Goal: Task Accomplishment & Management: Manage account settings

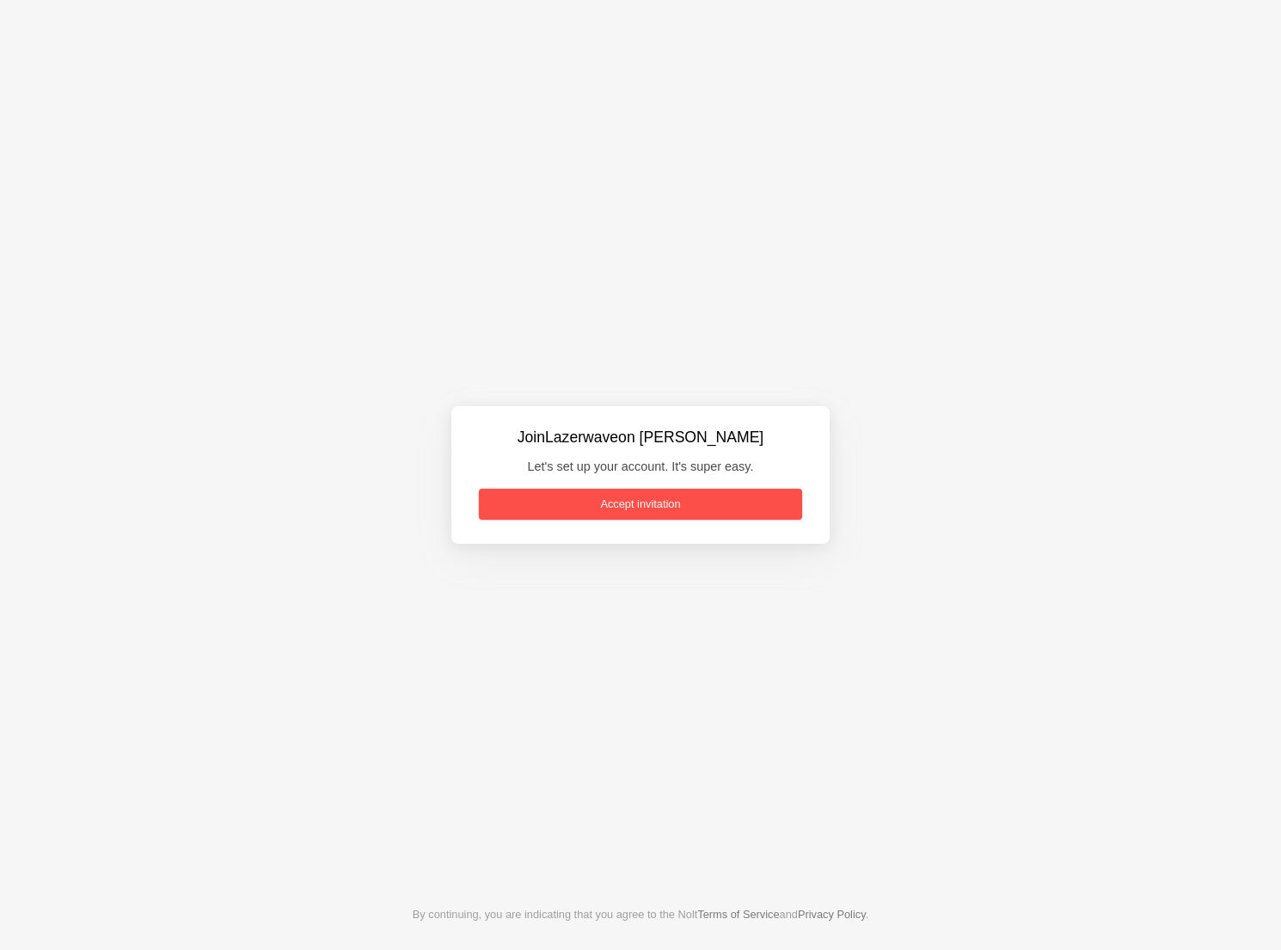
click at [690, 506] on link "Accept invitation" at bounding box center [640, 504] width 323 height 31
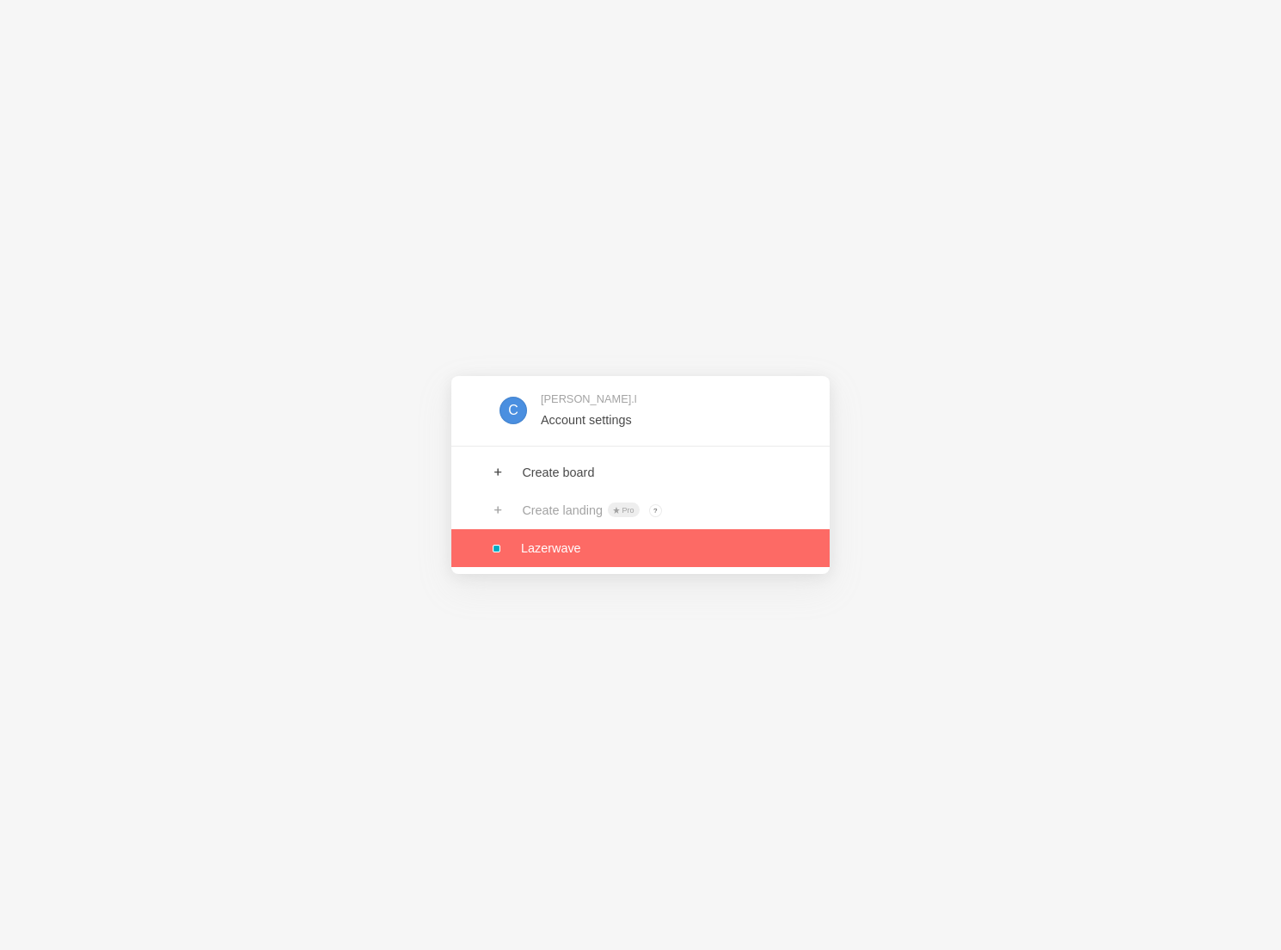
click at [584, 536] on link at bounding box center [641, 548] width 378 height 38
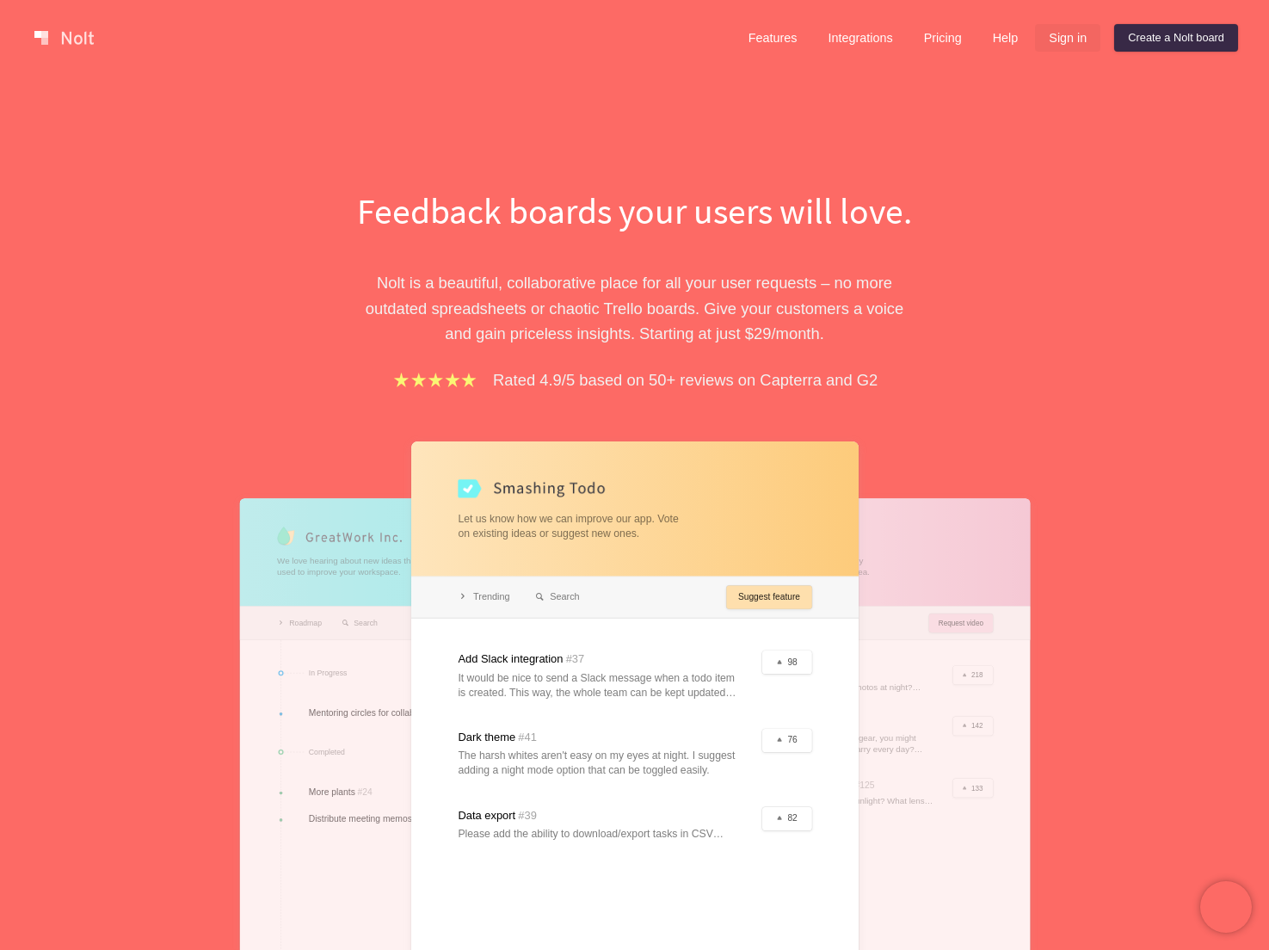
click at [1054, 36] on link "Sign in" at bounding box center [1067, 38] width 65 height 28
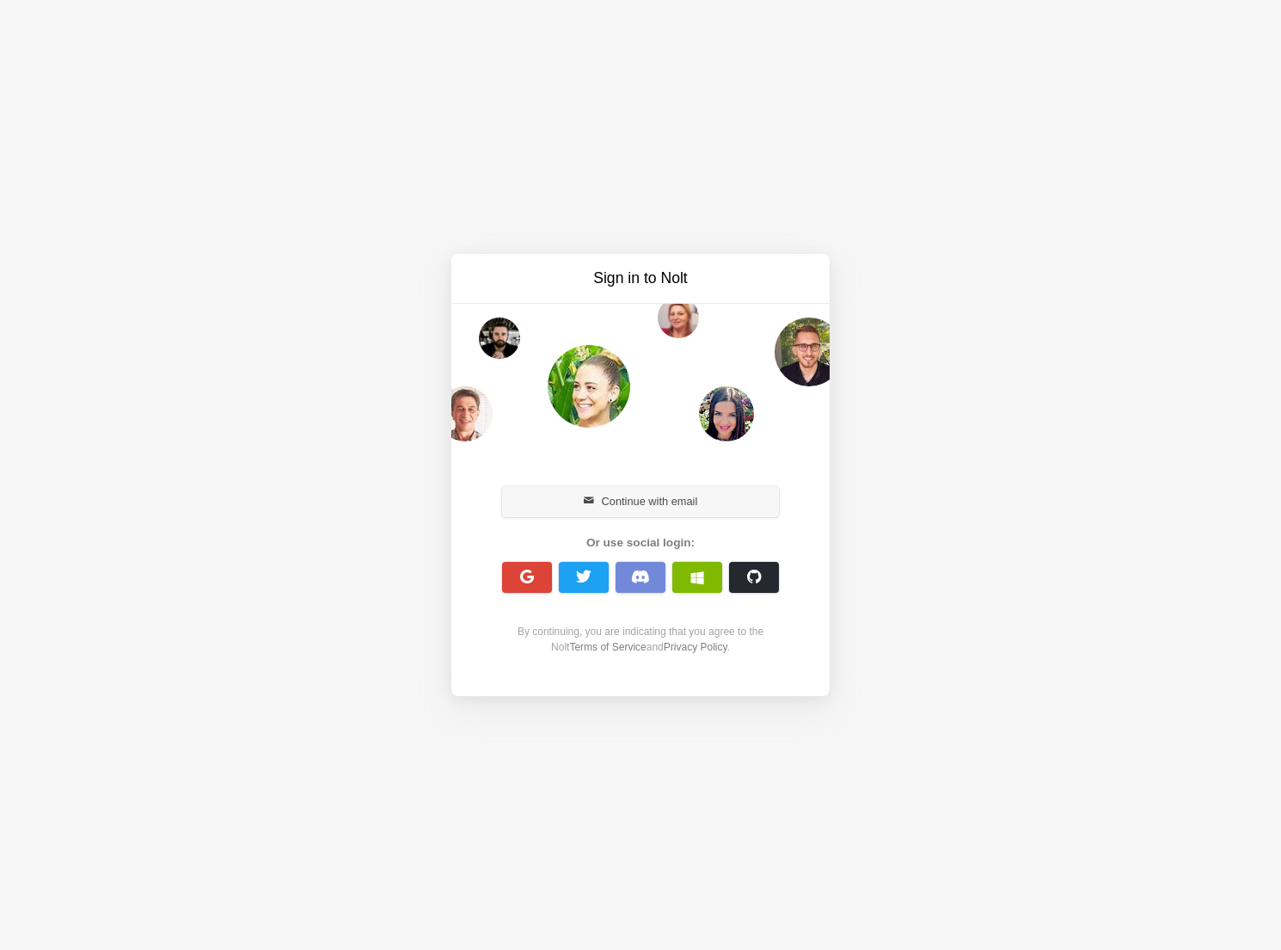
click at [671, 501] on button "Continue with email" at bounding box center [640, 501] width 277 height 31
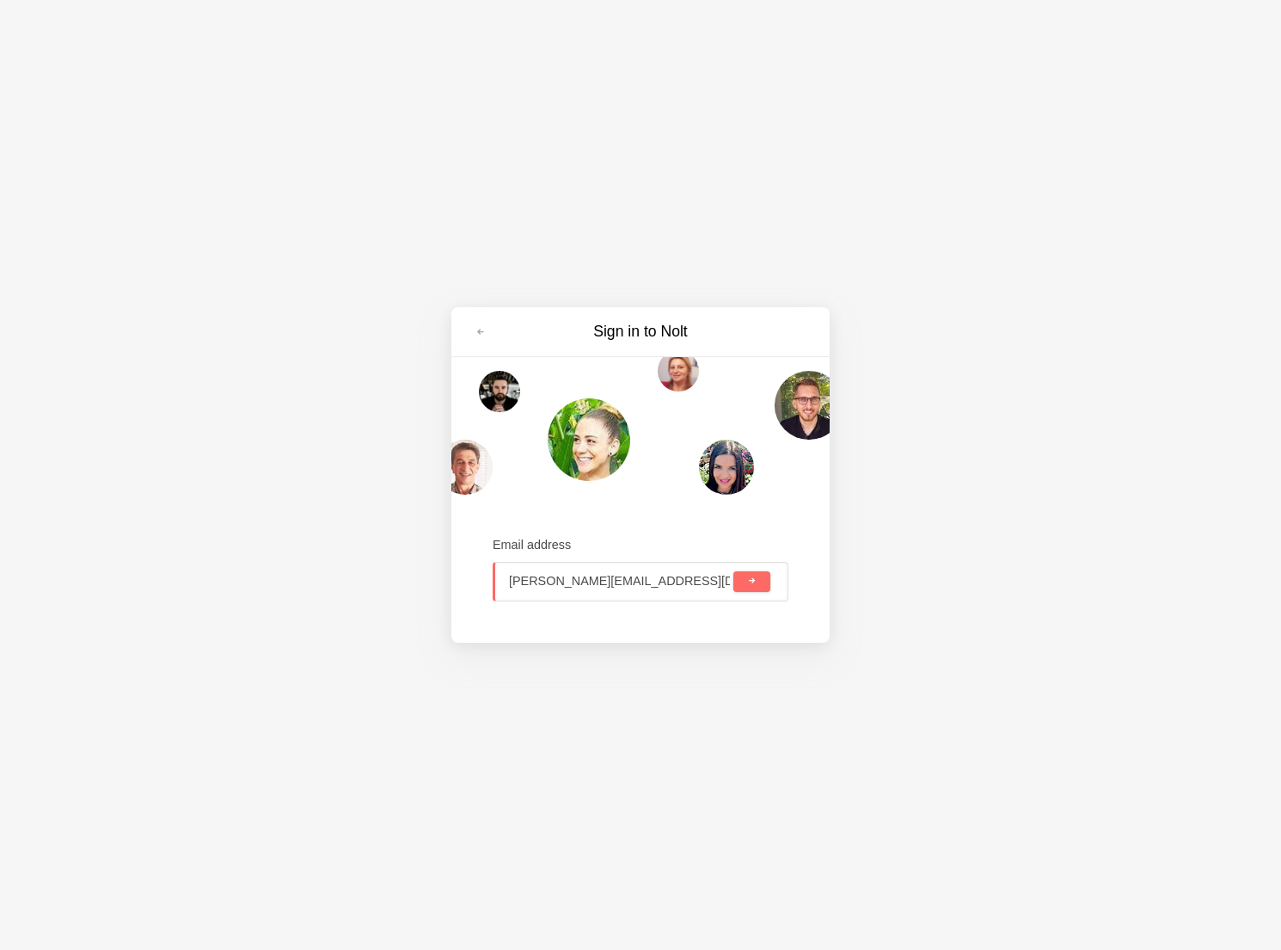
type input "chris.l@f1nx.com"
click at [734, 571] on button "submit" at bounding box center [752, 581] width 37 height 21
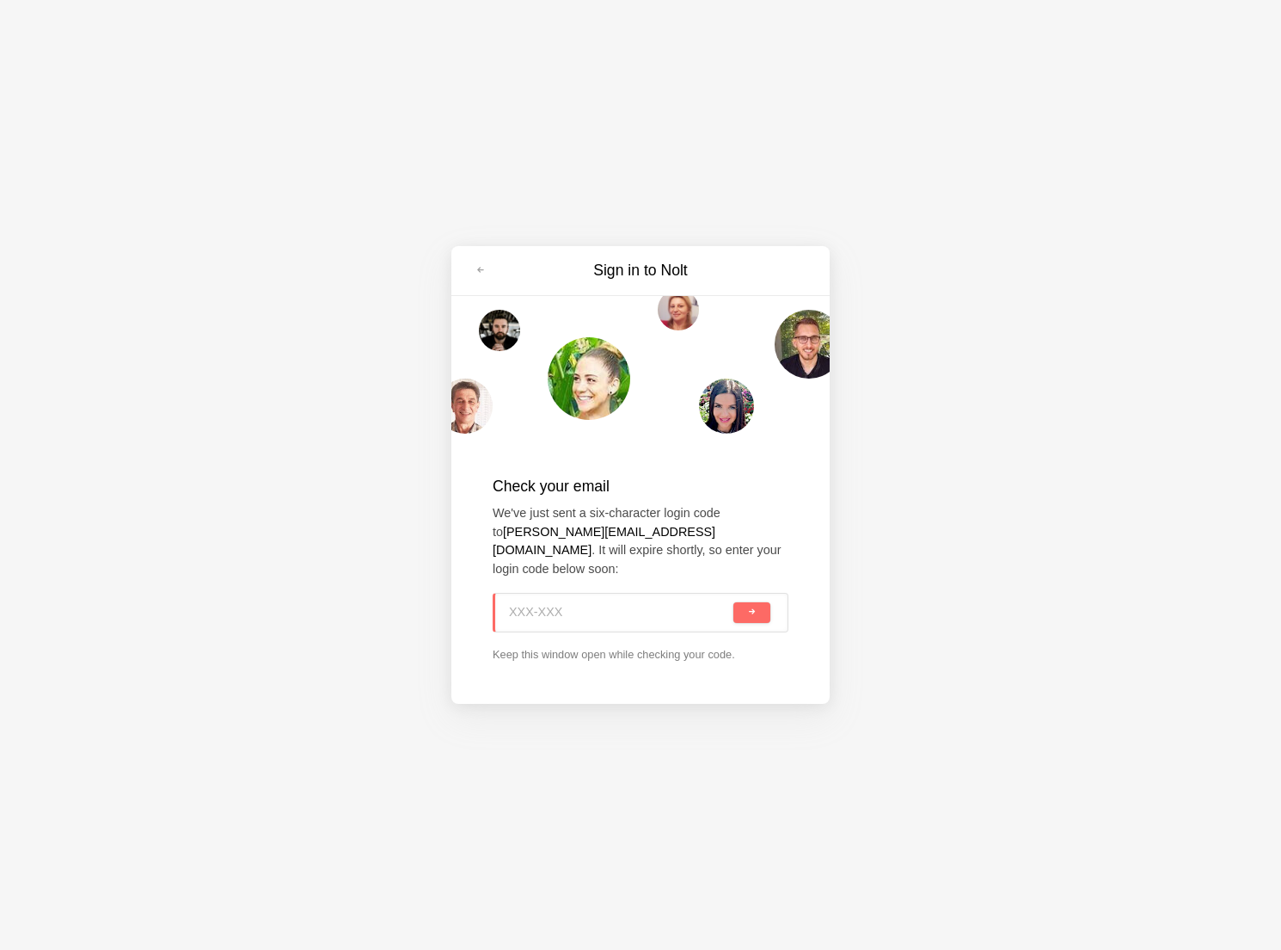
click at [524, 609] on input at bounding box center [619, 612] width 221 height 38
paste input "L40-5GG"
type input "L40-5GG"
click at [747, 602] on button "submit" at bounding box center [752, 612] width 37 height 21
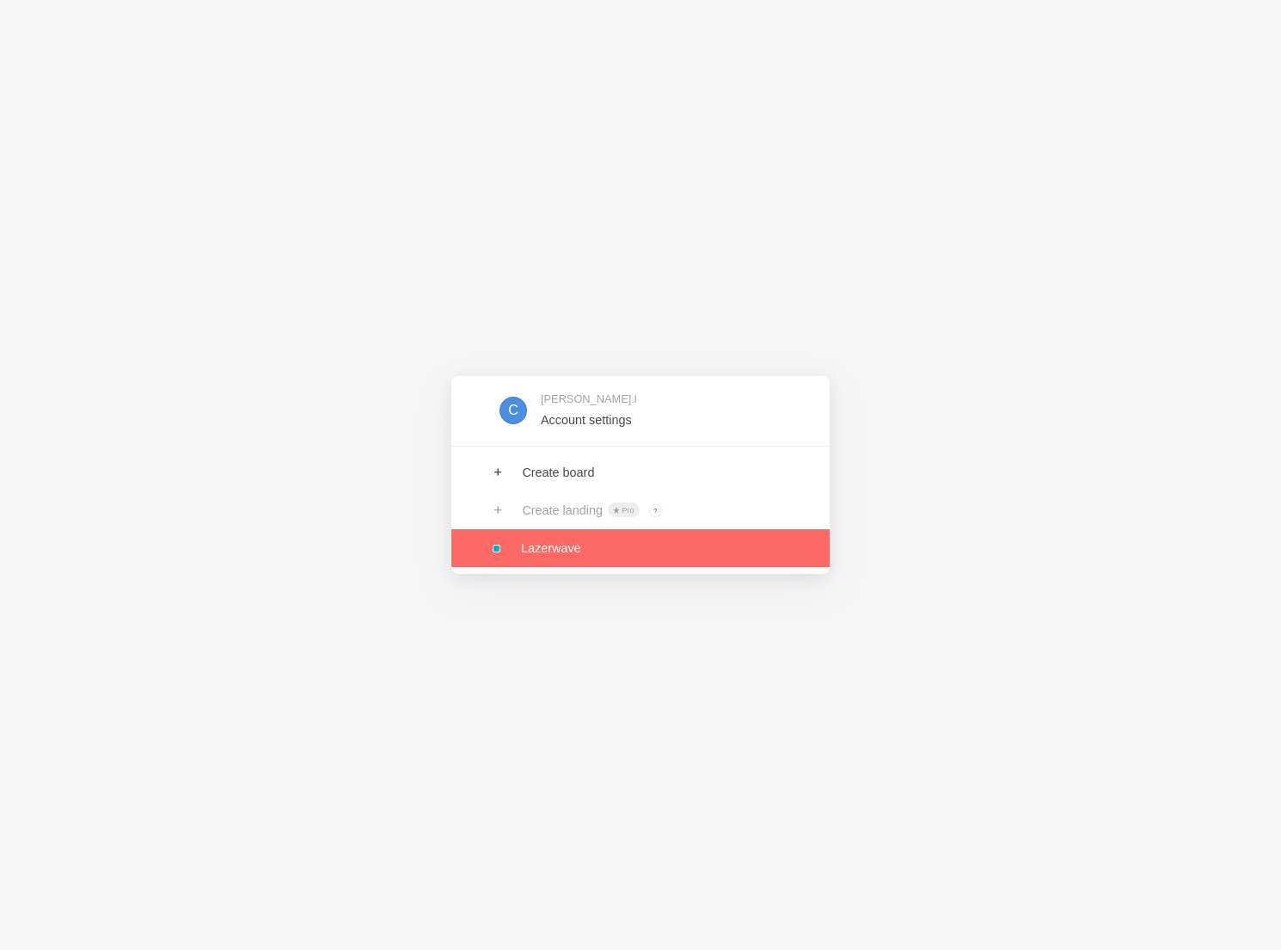
click at [602, 549] on link at bounding box center [641, 548] width 378 height 38
